Goal: Information Seeking & Learning: Learn about a topic

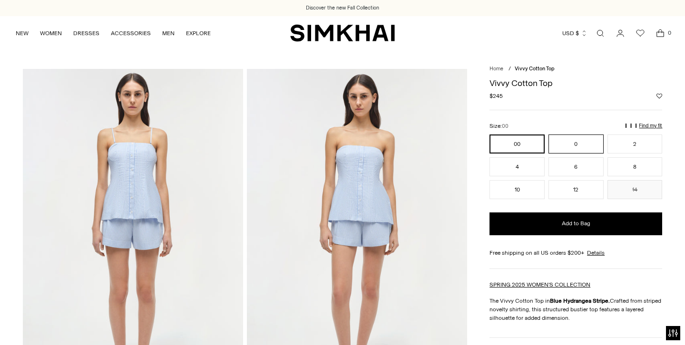
click at [571, 144] on button "0" at bounding box center [575, 144] width 55 height 19
click at [550, 126] on p "Find my fit" at bounding box center [544, 134] width 11 height 17
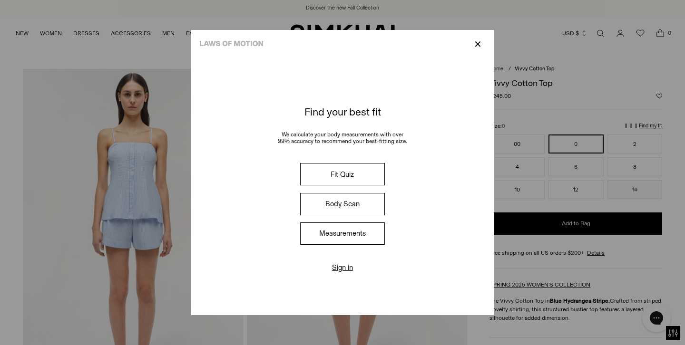
click at [346, 178] on button "Fit Quiz" at bounding box center [342, 174] width 85 height 22
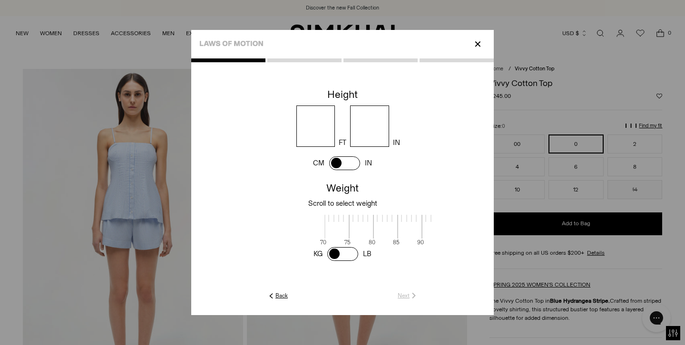
scroll to position [2, 309]
click at [315, 127] on input "number" at bounding box center [315, 126] width 39 height 41
type input "*"
click at [371, 127] on input "number" at bounding box center [369, 126] width 39 height 41
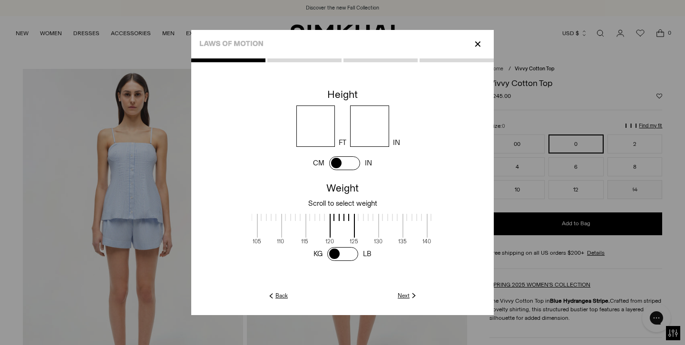
drag, startPoint x: 333, startPoint y: 213, endPoint x: 497, endPoint y: 228, distance: 164.8
click at [495, 228] on div at bounding box center [342, 172] width 685 height 345
type input "*"
drag, startPoint x: 284, startPoint y: 220, endPoint x: 395, endPoint y: 227, distance: 110.6
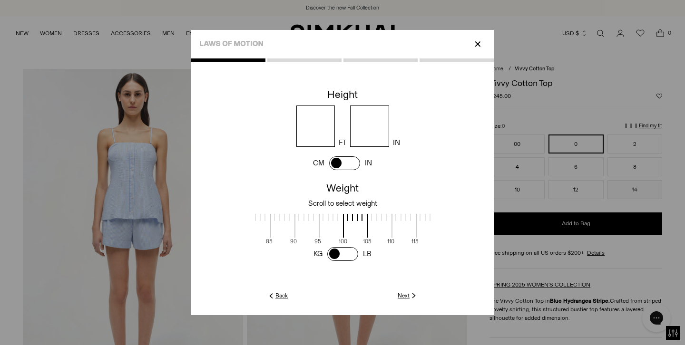
click at [395, 227] on label at bounding box center [404, 220] width 24 height 13
click at [322, 215] on span at bounding box center [334, 226] width 25 height 24
click at [404, 295] on link "Next" at bounding box center [408, 296] width 20 height 9
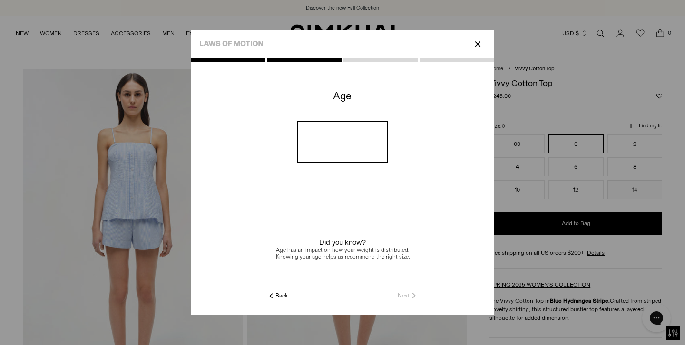
click at [334, 149] on input "number" at bounding box center [342, 141] width 91 height 41
type input "**"
click at [408, 296] on link "Next" at bounding box center [408, 296] width 20 height 9
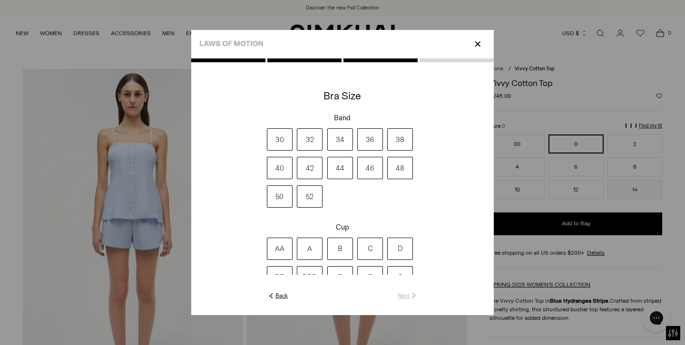
click at [308, 139] on label "32" at bounding box center [310, 139] width 26 height 22
click at [307, 249] on label "A" at bounding box center [310, 249] width 26 height 22
click at [402, 294] on link "Next" at bounding box center [408, 296] width 20 height 9
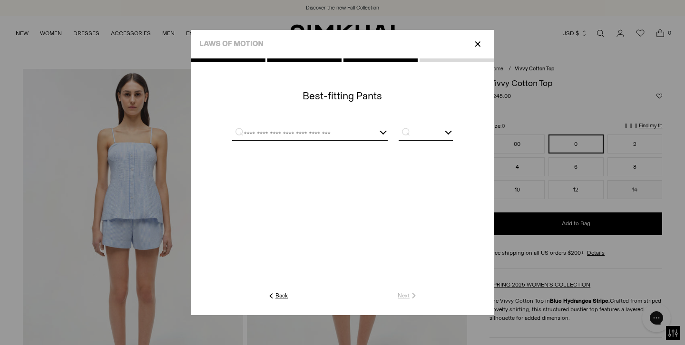
click at [322, 130] on input "text" at bounding box center [298, 134] width 132 height 12
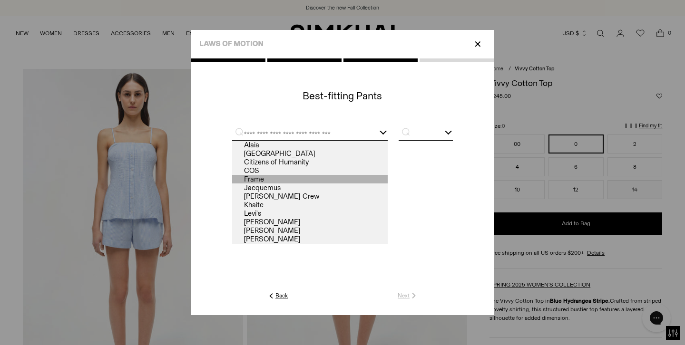
click at [240, 178] on link "Frame" at bounding box center [310, 179] width 156 height 9
type input "*****"
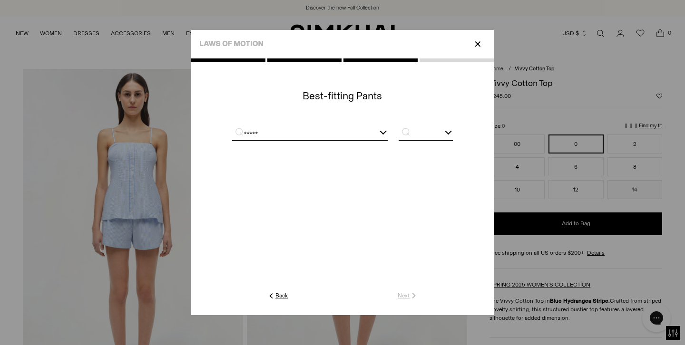
click at [449, 136] on input "text" at bounding box center [426, 134] width 54 height 12
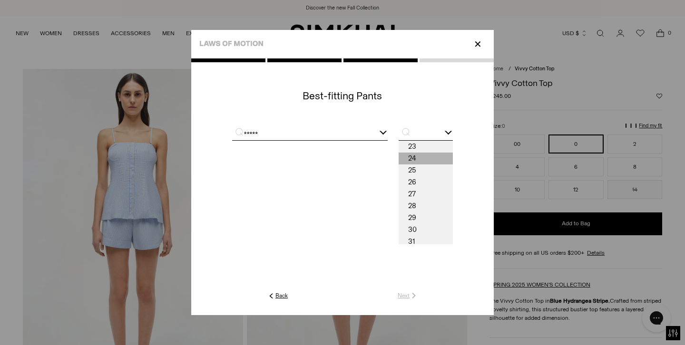
click at [415, 156] on span "24" at bounding box center [426, 159] width 54 height 12
type input "**"
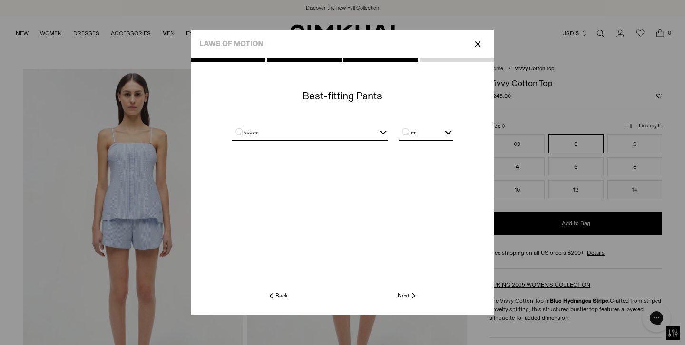
click at [406, 296] on link "Next" at bounding box center [408, 296] width 20 height 9
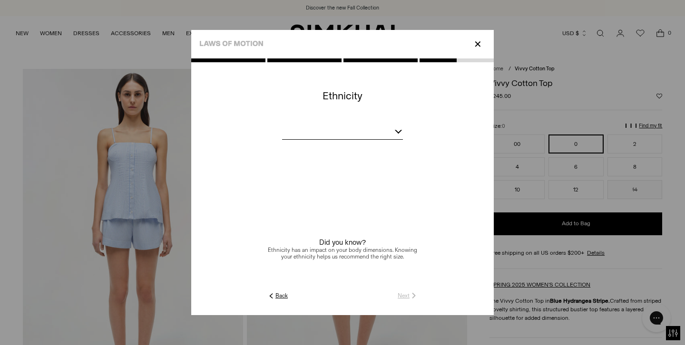
click at [372, 134] on div at bounding box center [342, 133] width 121 height 12
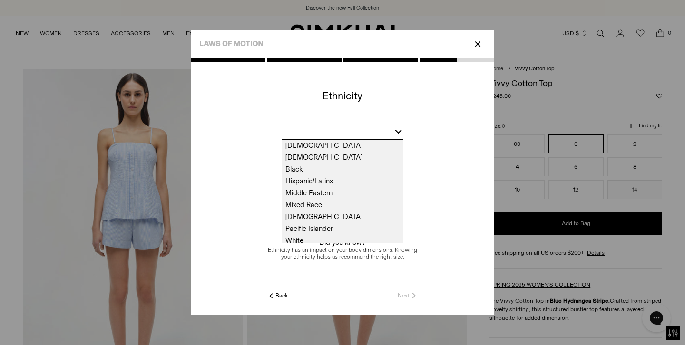
click at [295, 240] on span "White" at bounding box center [342, 241] width 121 height 12
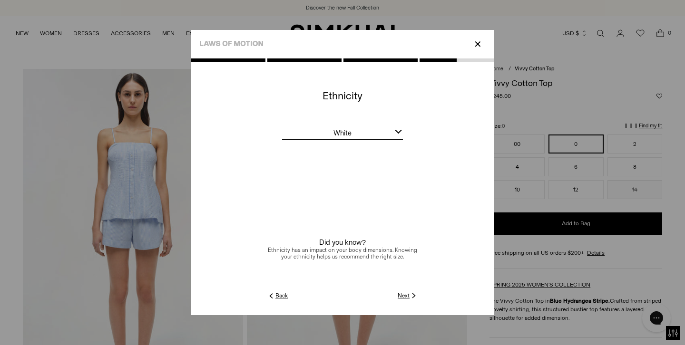
click at [408, 296] on link "Next" at bounding box center [408, 296] width 20 height 9
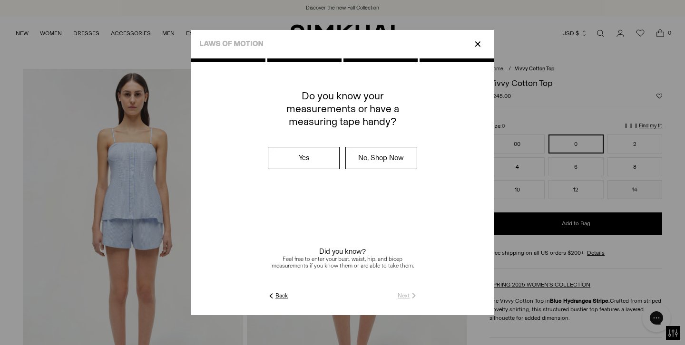
click at [393, 153] on label "No, Shop Now" at bounding box center [381, 157] width 71 height 21
click at [411, 294] on img at bounding box center [414, 296] width 9 height 9
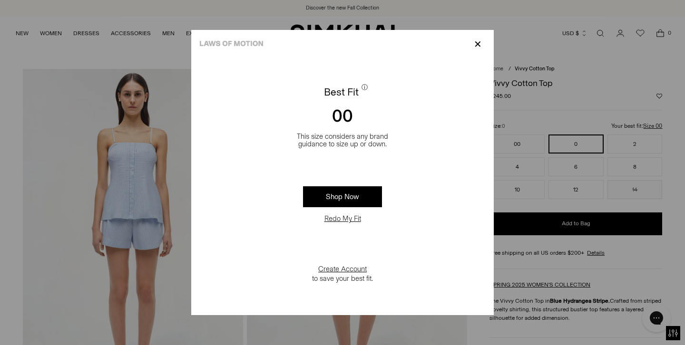
click at [479, 46] on p "✕" at bounding box center [477, 44] width 13 height 16
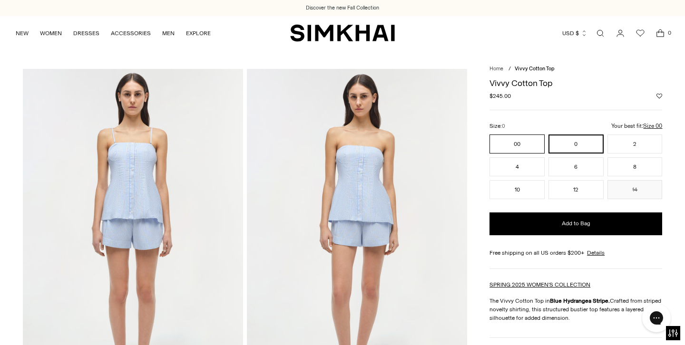
click at [516, 142] on button "00" at bounding box center [517, 144] width 55 height 19
click at [155, 196] on img at bounding box center [133, 234] width 220 height 331
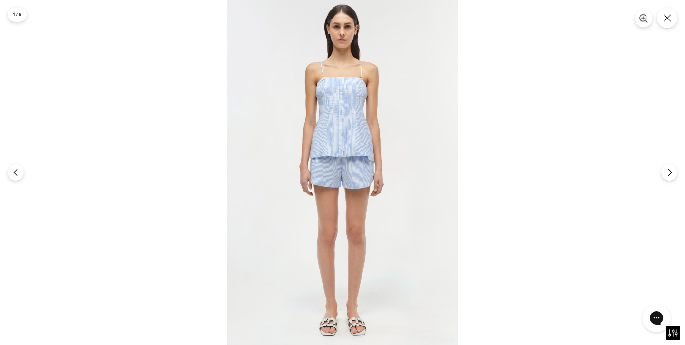
click at [640, 20] on icon "Zoom" at bounding box center [643, 18] width 7 height 7
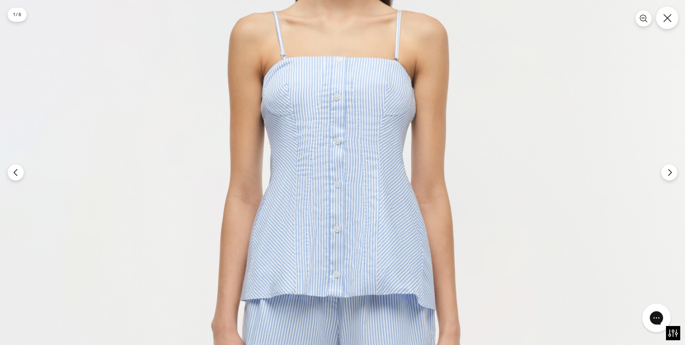
click at [667, 22] on button "Close" at bounding box center [667, 18] width 22 height 22
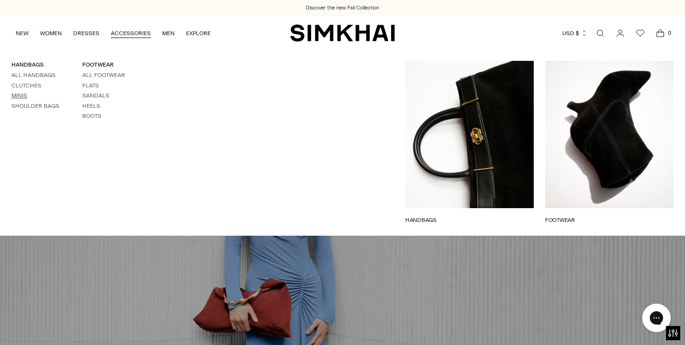
click at [19, 94] on link "Minis" at bounding box center [19, 95] width 16 height 7
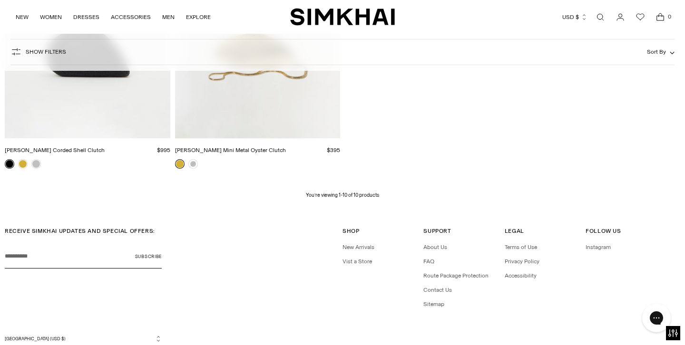
scroll to position [842, 0]
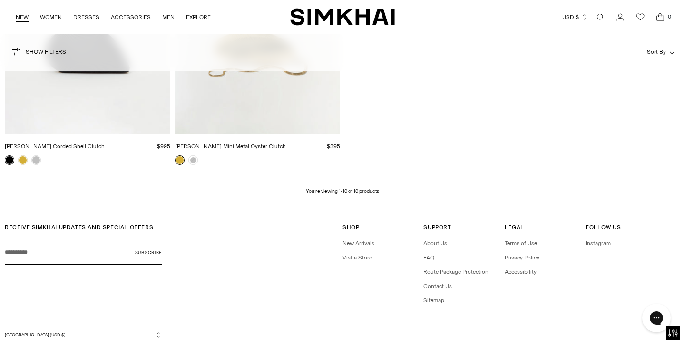
click at [20, 16] on link "NEW" at bounding box center [22, 17] width 13 height 21
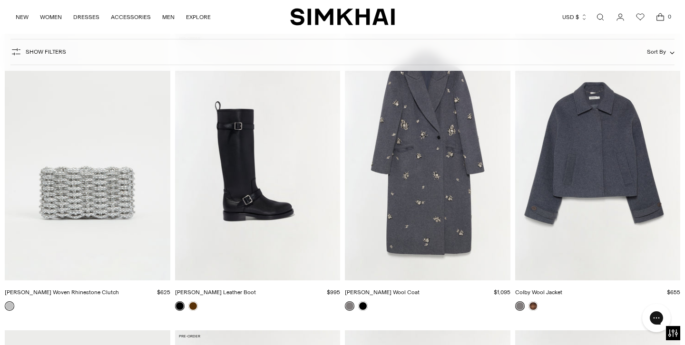
scroll to position [1906, 0]
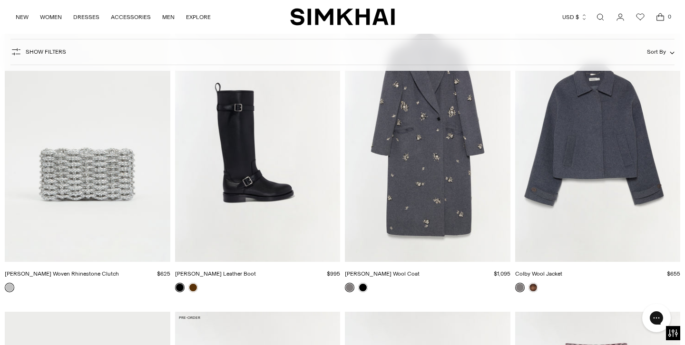
click at [0, 0] on img "Morgan Woven Rhinestone Clutch" at bounding box center [0, 0] width 0 height 0
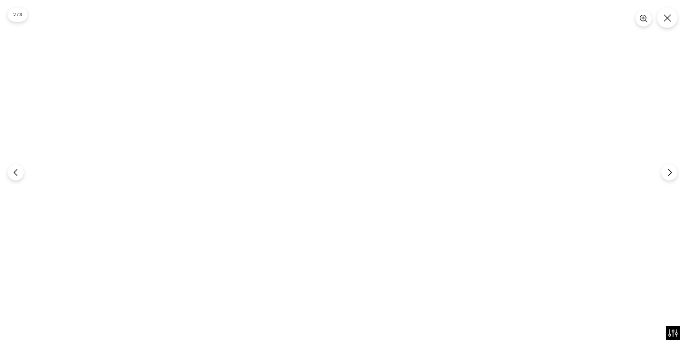
click at [380, 278] on div at bounding box center [342, 172] width 685 height 345
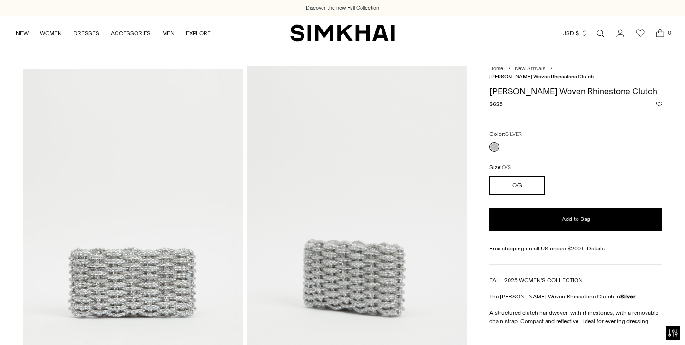
click at [357, 245] on img at bounding box center [357, 231] width 220 height 331
click at [357, 247] on img at bounding box center [357, 234] width 220 height 331
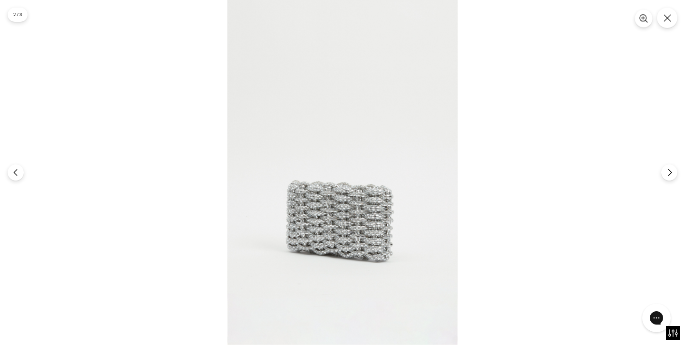
click at [642, 19] on icon "Zoom" at bounding box center [643, 18] width 9 height 9
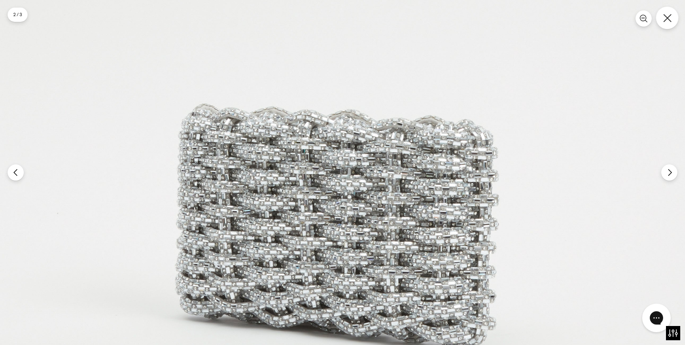
click at [661, 16] on button "Close" at bounding box center [667, 18] width 22 height 22
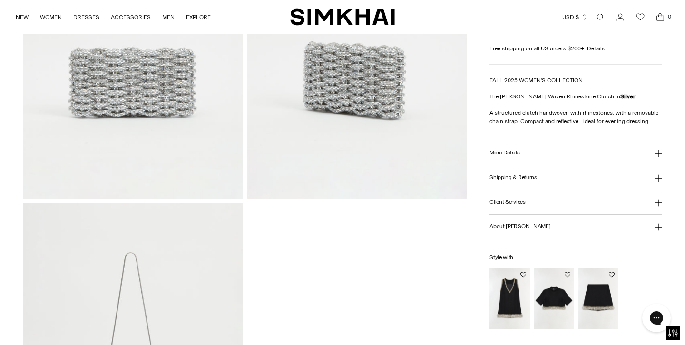
scroll to position [364, 0]
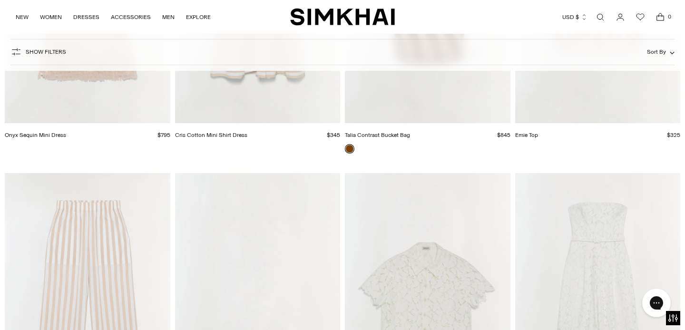
scroll to position [18522, 0]
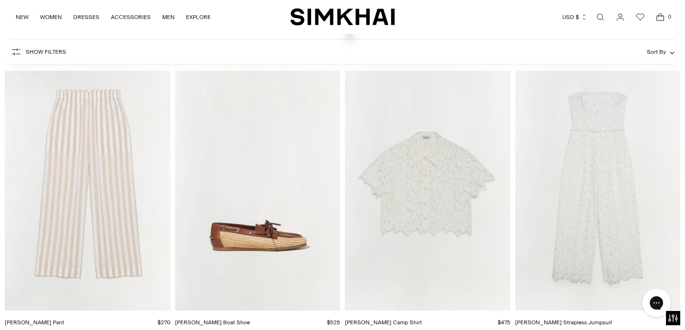
click at [0, 0] on img "Rebecca Lace Strapless Jumpsuit" at bounding box center [0, 0] width 0 height 0
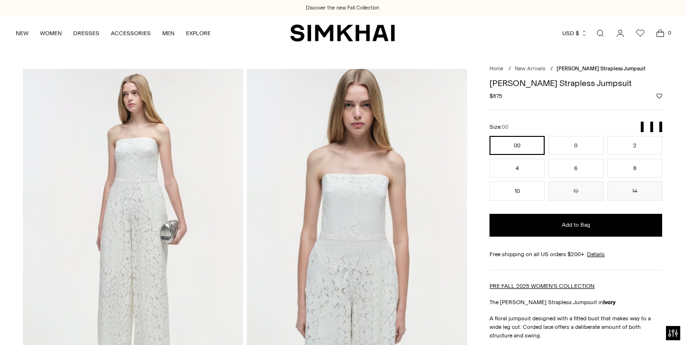
click at [367, 222] on img at bounding box center [357, 234] width 220 height 331
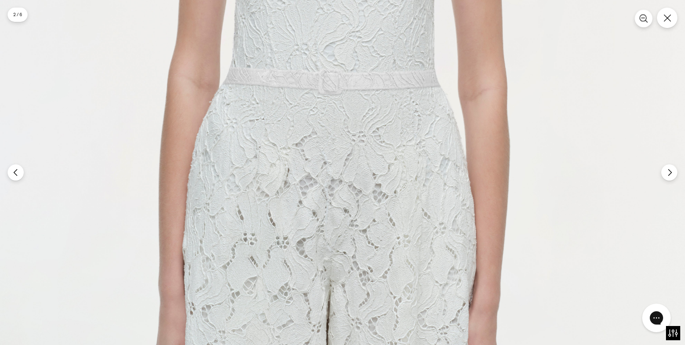
click at [640, 20] on icon "Zoom" at bounding box center [643, 18] width 7 height 7
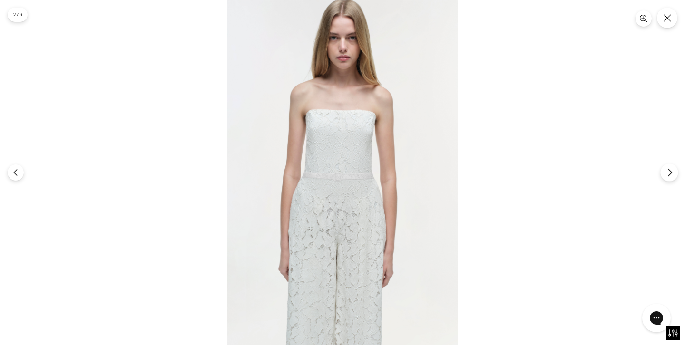
click at [669, 175] on icon "Next" at bounding box center [669, 172] width 3 height 7
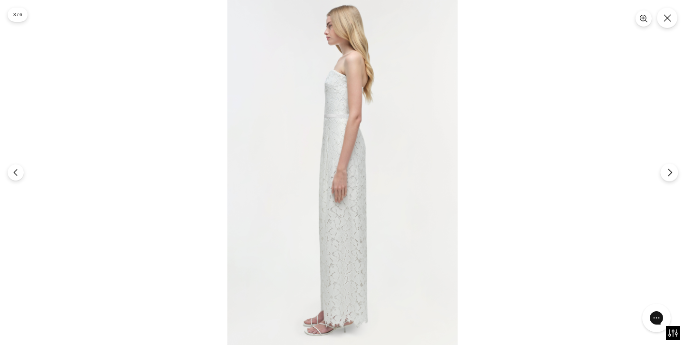
click at [668, 174] on icon "Next" at bounding box center [670, 172] width 9 height 9
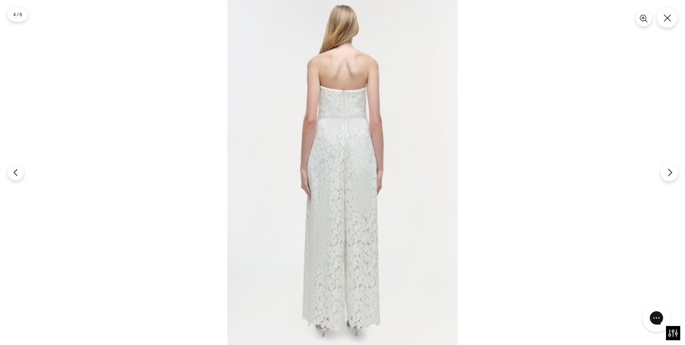
click at [668, 174] on icon "Next" at bounding box center [670, 172] width 9 height 9
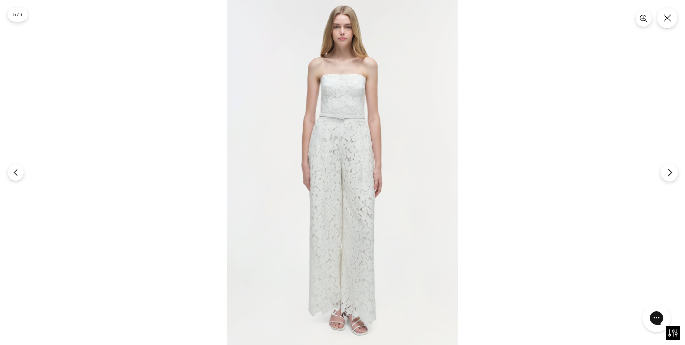
click at [668, 174] on icon "Next" at bounding box center [670, 172] width 9 height 9
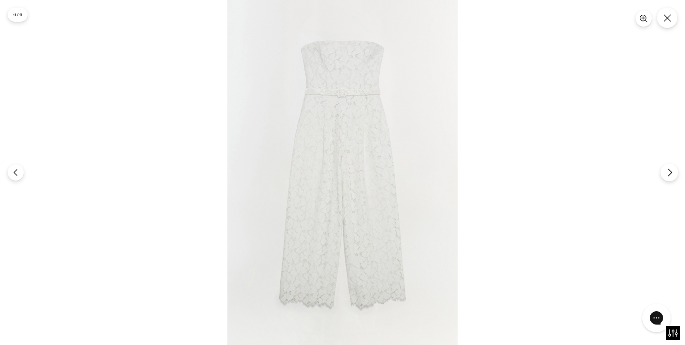
click at [668, 174] on icon "Next" at bounding box center [670, 172] width 9 height 9
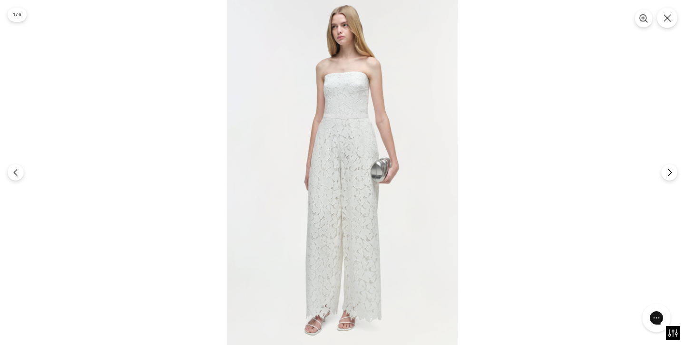
click at [642, 18] on icon "Zoom" at bounding box center [643, 18] width 4 height 0
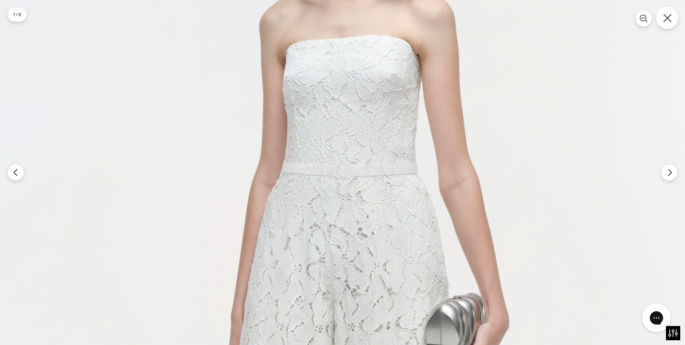
click at [667, 15] on icon "Close" at bounding box center [667, 18] width 9 height 9
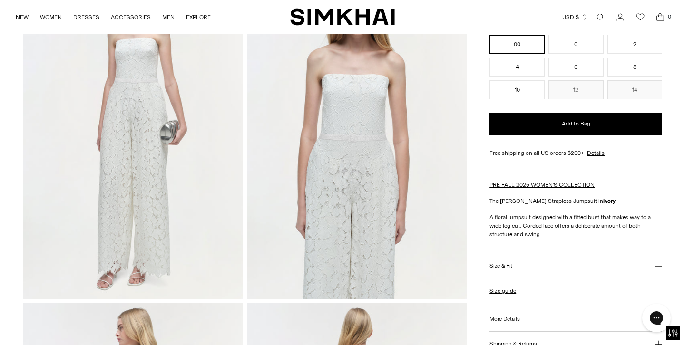
scroll to position [100, 0]
click at [543, 263] on button "Size & Fit" at bounding box center [576, 266] width 173 height 24
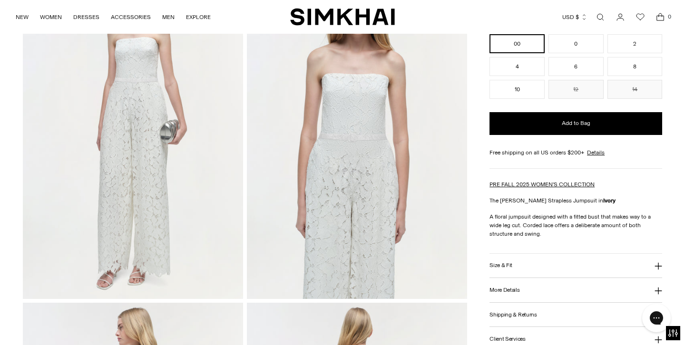
click at [543, 263] on button "Size & Fit" at bounding box center [576, 266] width 173 height 24
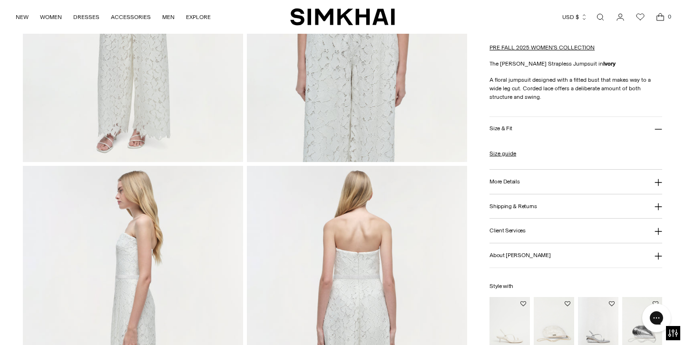
scroll to position [245, 0]
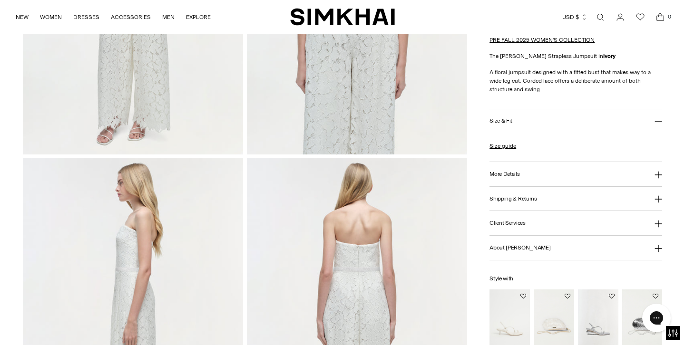
click at [518, 175] on h3 "More Details" at bounding box center [505, 174] width 30 height 6
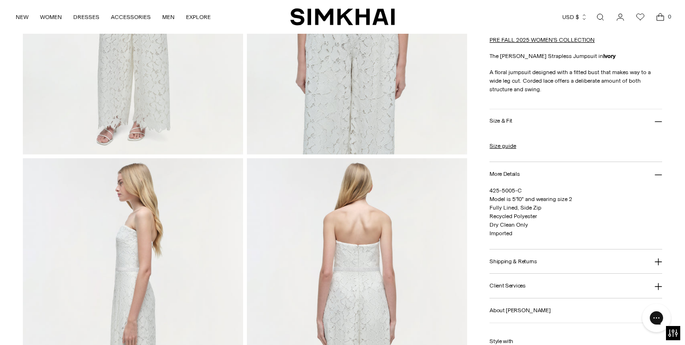
click at [368, 260] on img at bounding box center [357, 323] width 220 height 331
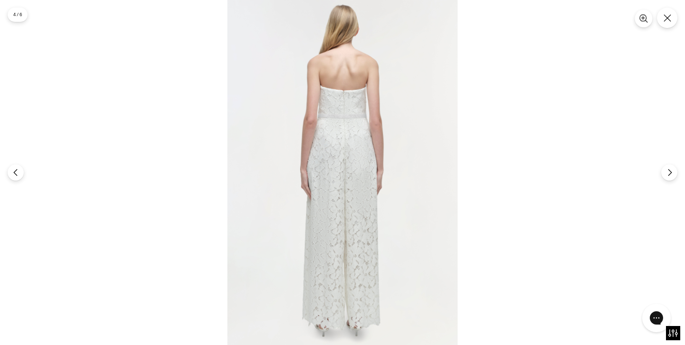
click at [643, 17] on icon "Zoom" at bounding box center [643, 18] width 0 height 4
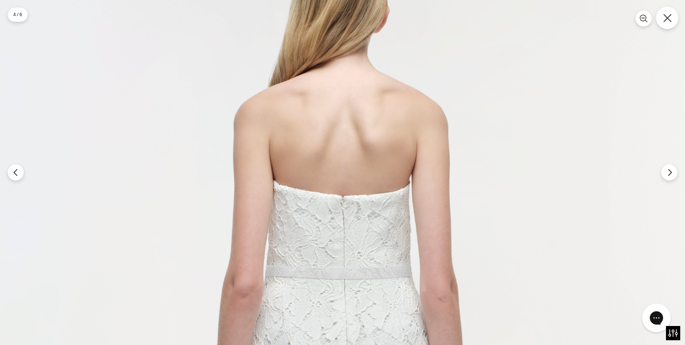
click at [663, 21] on icon "Close" at bounding box center [667, 18] width 9 height 9
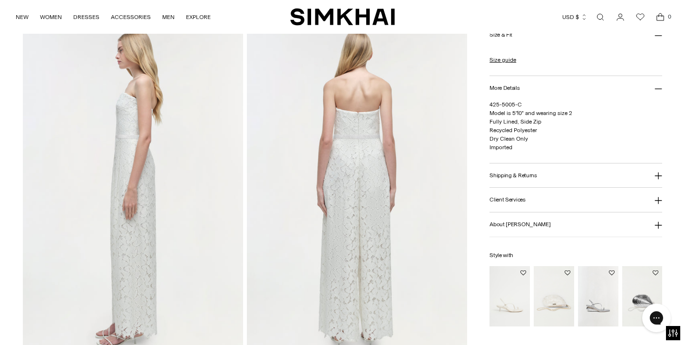
scroll to position [382, 0]
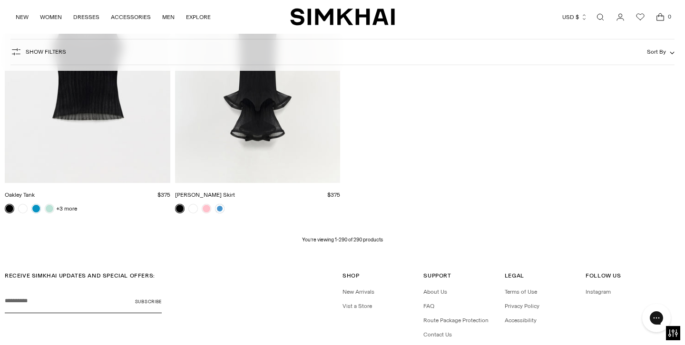
scroll to position [21620, 0]
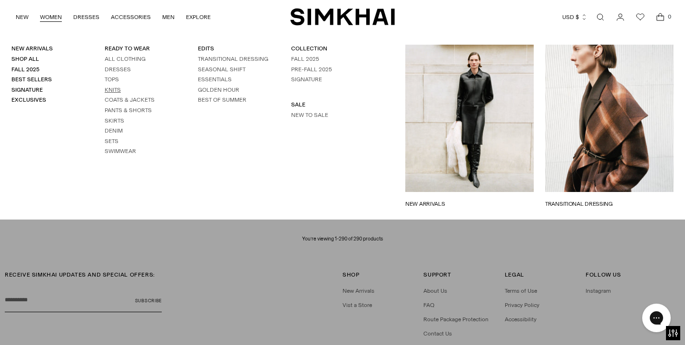
click at [109, 87] on link "Knits" at bounding box center [113, 90] width 16 height 7
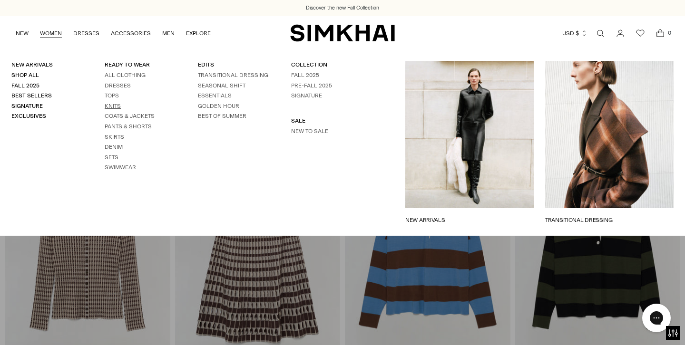
click at [113, 103] on link "Knits" at bounding box center [113, 106] width 16 height 7
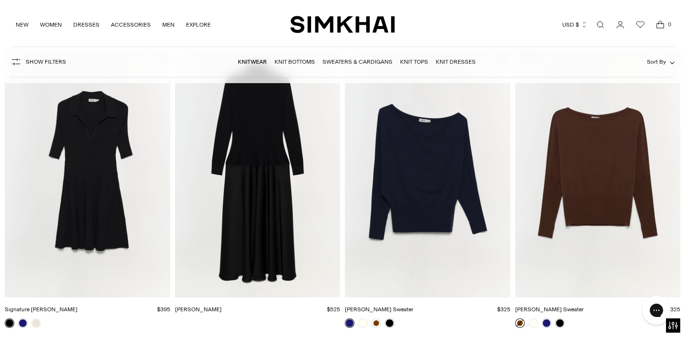
scroll to position [10186, 0]
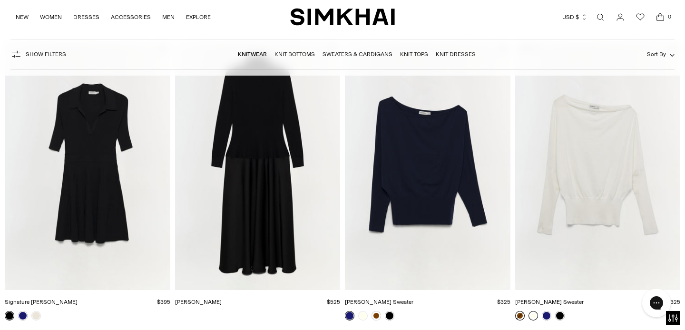
click at [531, 311] on link at bounding box center [534, 316] width 10 height 10
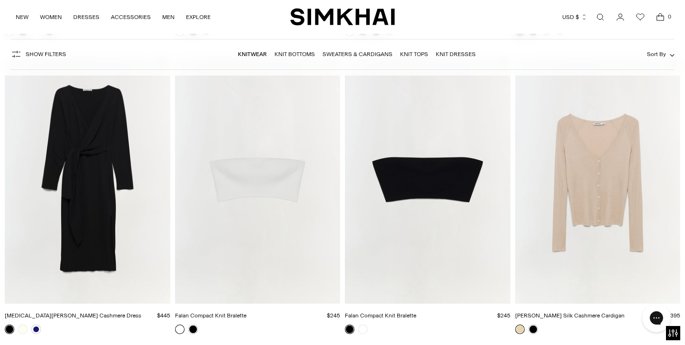
scroll to position [11669, 0]
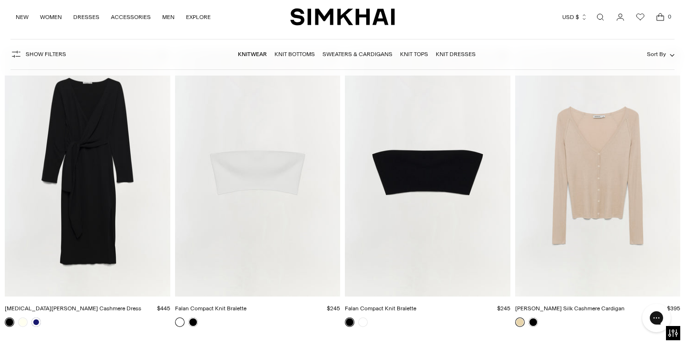
click at [0, 0] on img "Darlene Silk Cashmere Cardigan" at bounding box center [0, 0] width 0 height 0
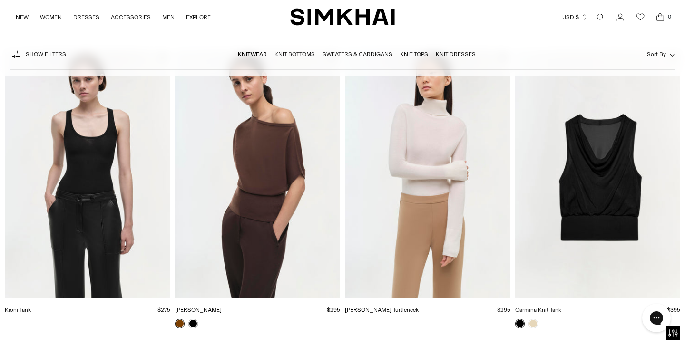
scroll to position [13173, 0]
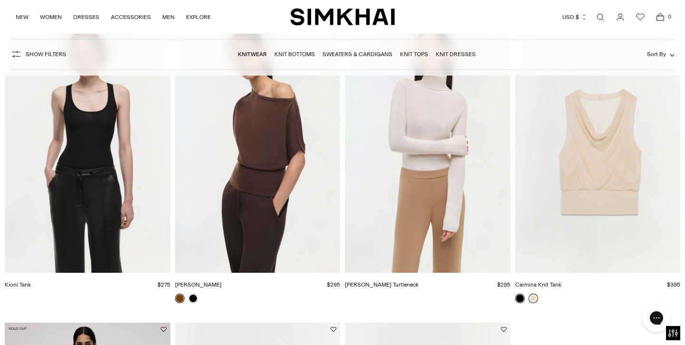
click at [534, 294] on link at bounding box center [534, 299] width 10 height 10
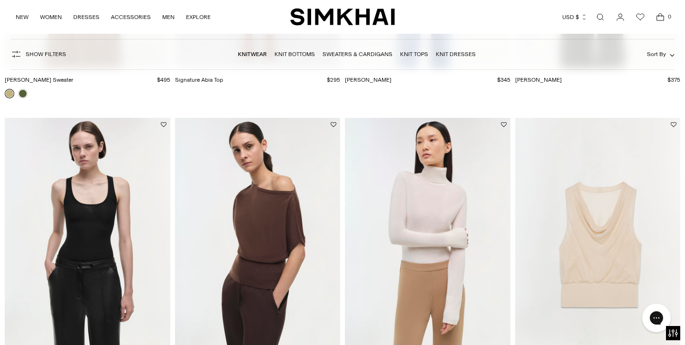
scroll to position [13064, 0]
